Goal: Check status: Check status

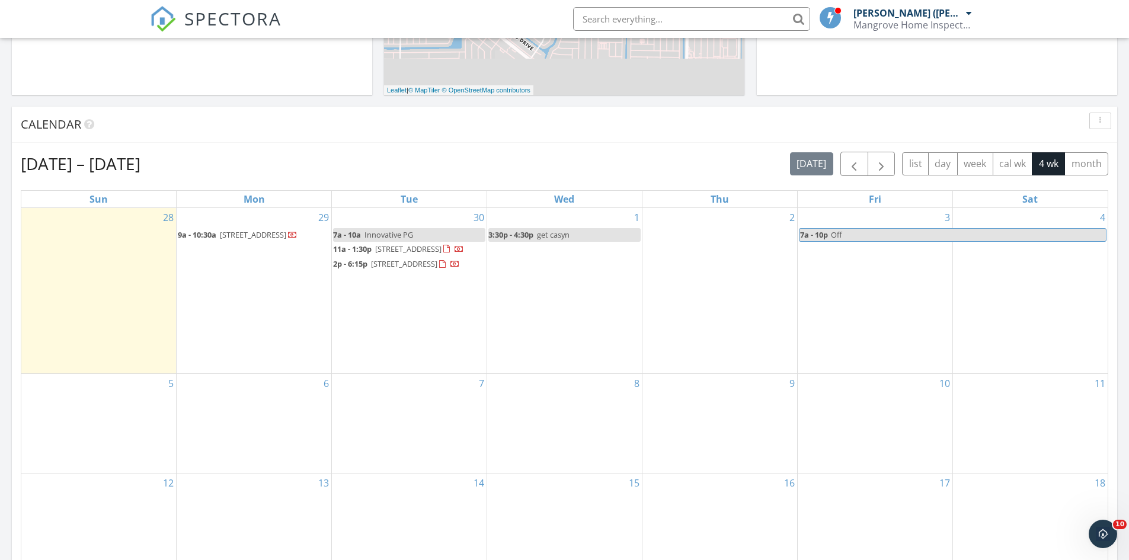
scroll to position [1097, 1148]
drag, startPoint x: 279, startPoint y: 254, endPoint x: 264, endPoint y: 235, distance: 24.2
click at [264, 235] on span "[STREET_ADDRESS]" at bounding box center [253, 234] width 66 height 11
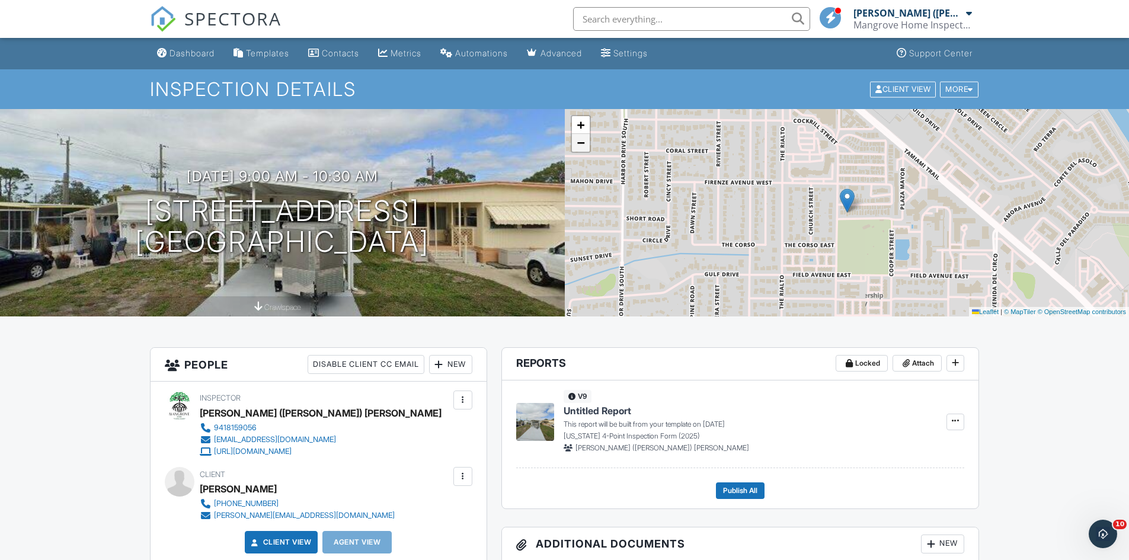
click at [581, 149] on span "−" at bounding box center [581, 142] width 8 height 15
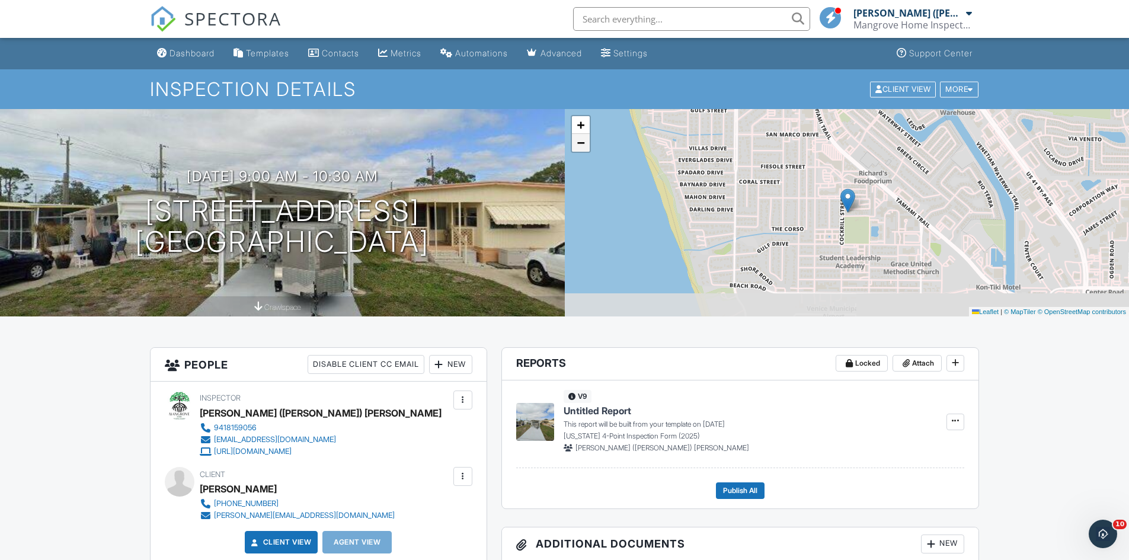
click at [581, 149] on span "−" at bounding box center [581, 142] width 8 height 15
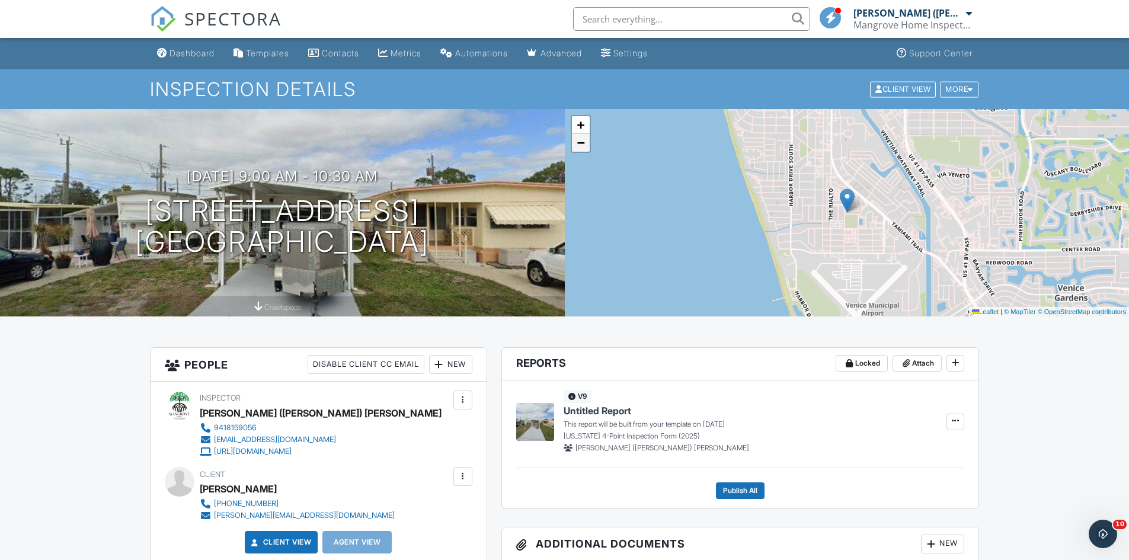
click at [581, 149] on span "−" at bounding box center [581, 142] width 8 height 15
